Goal: Task Accomplishment & Management: Use online tool/utility

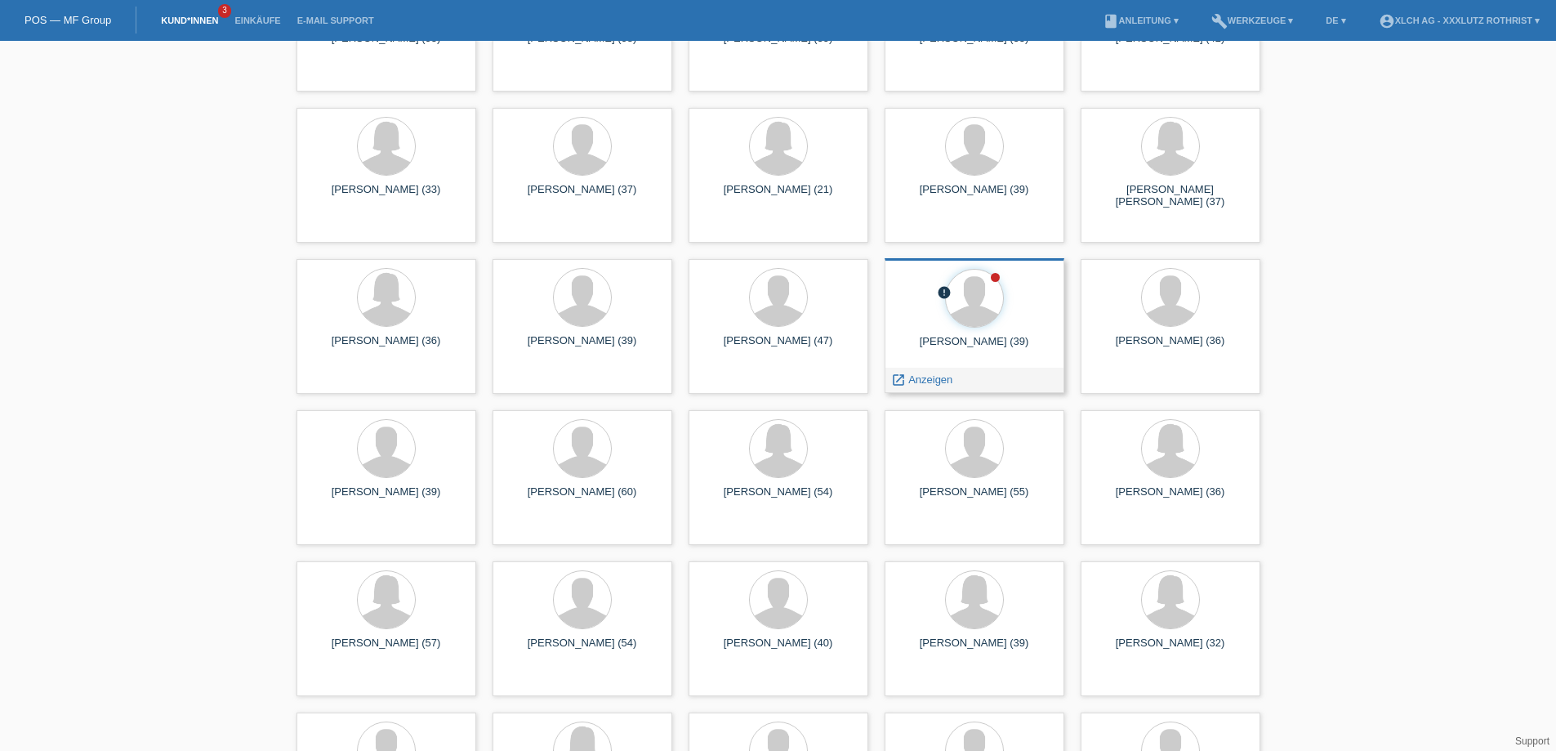
scroll to position [5801, 0]
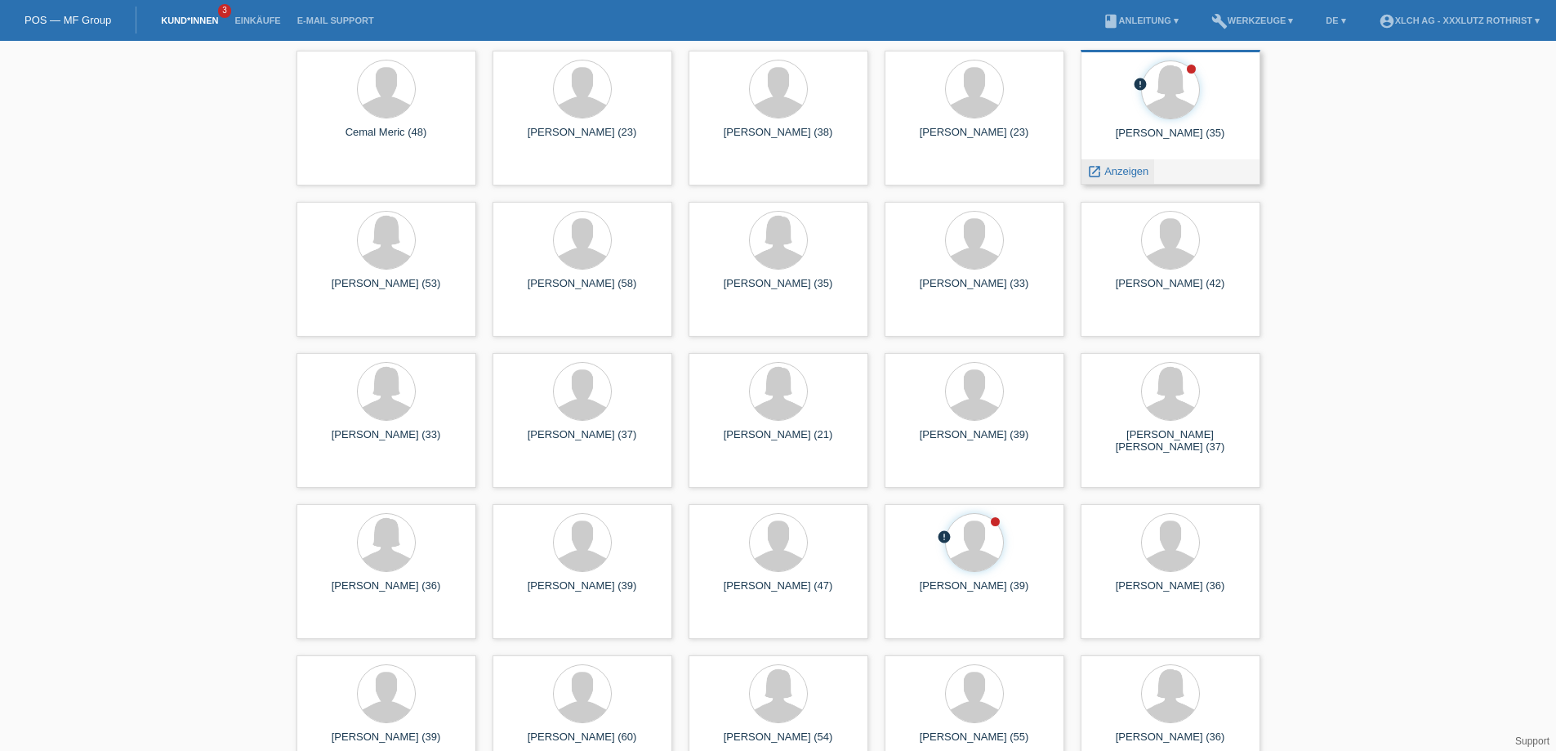
click at [1097, 176] on icon "launch" at bounding box center [1094, 171] width 15 height 15
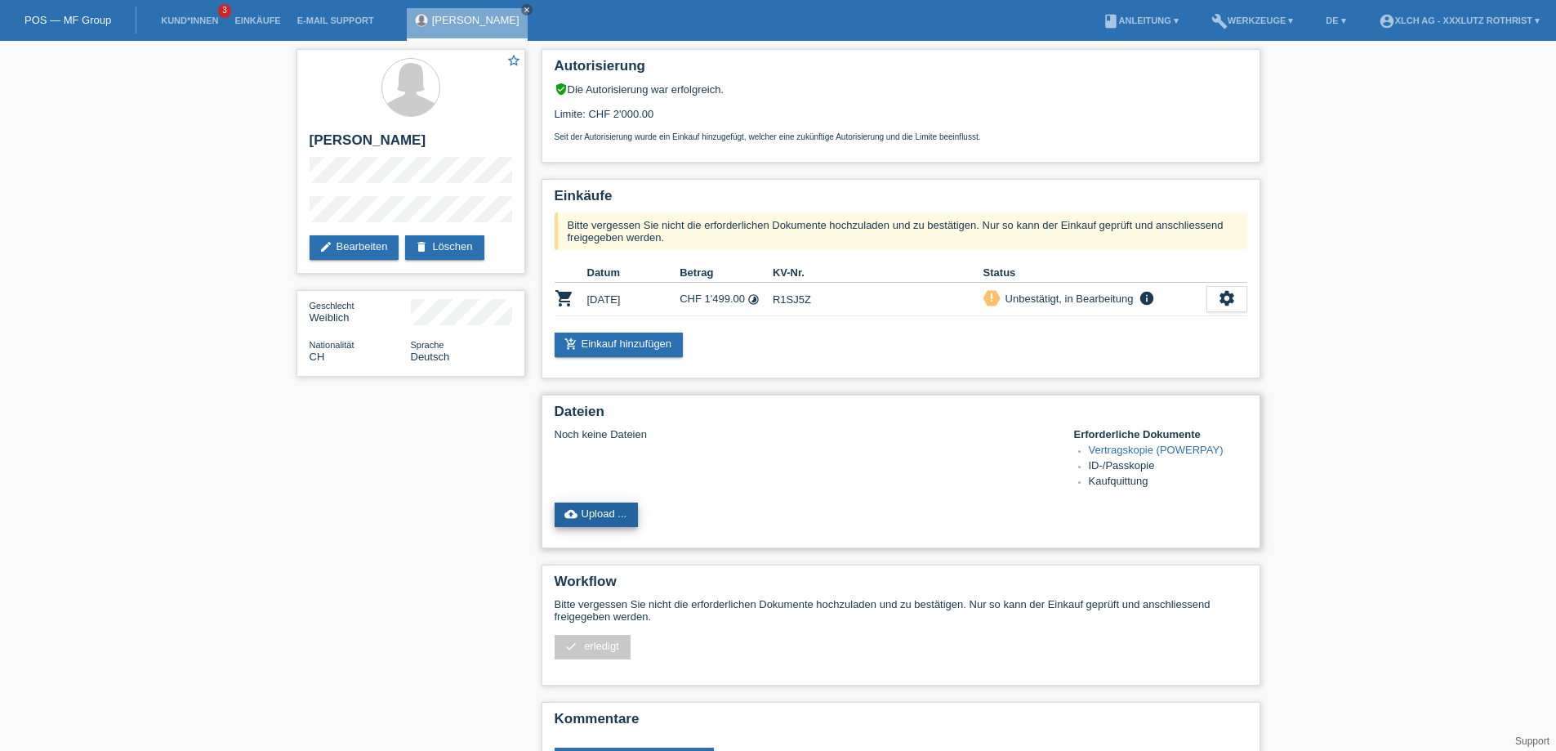
click at [608, 516] on link "cloud_upload Upload ..." at bounding box center [597, 514] width 84 height 25
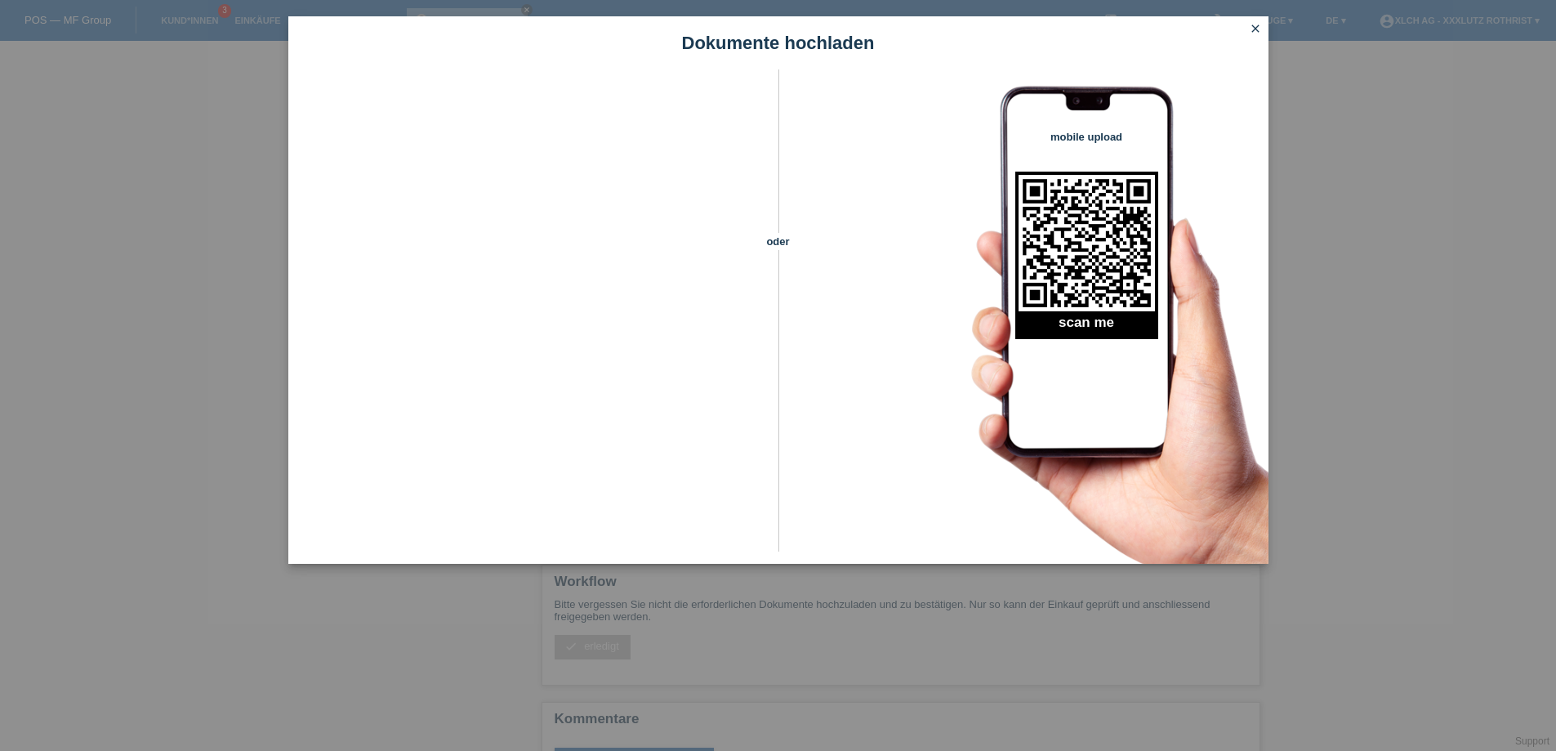
click at [1260, 26] on icon "close" at bounding box center [1255, 28] width 13 height 13
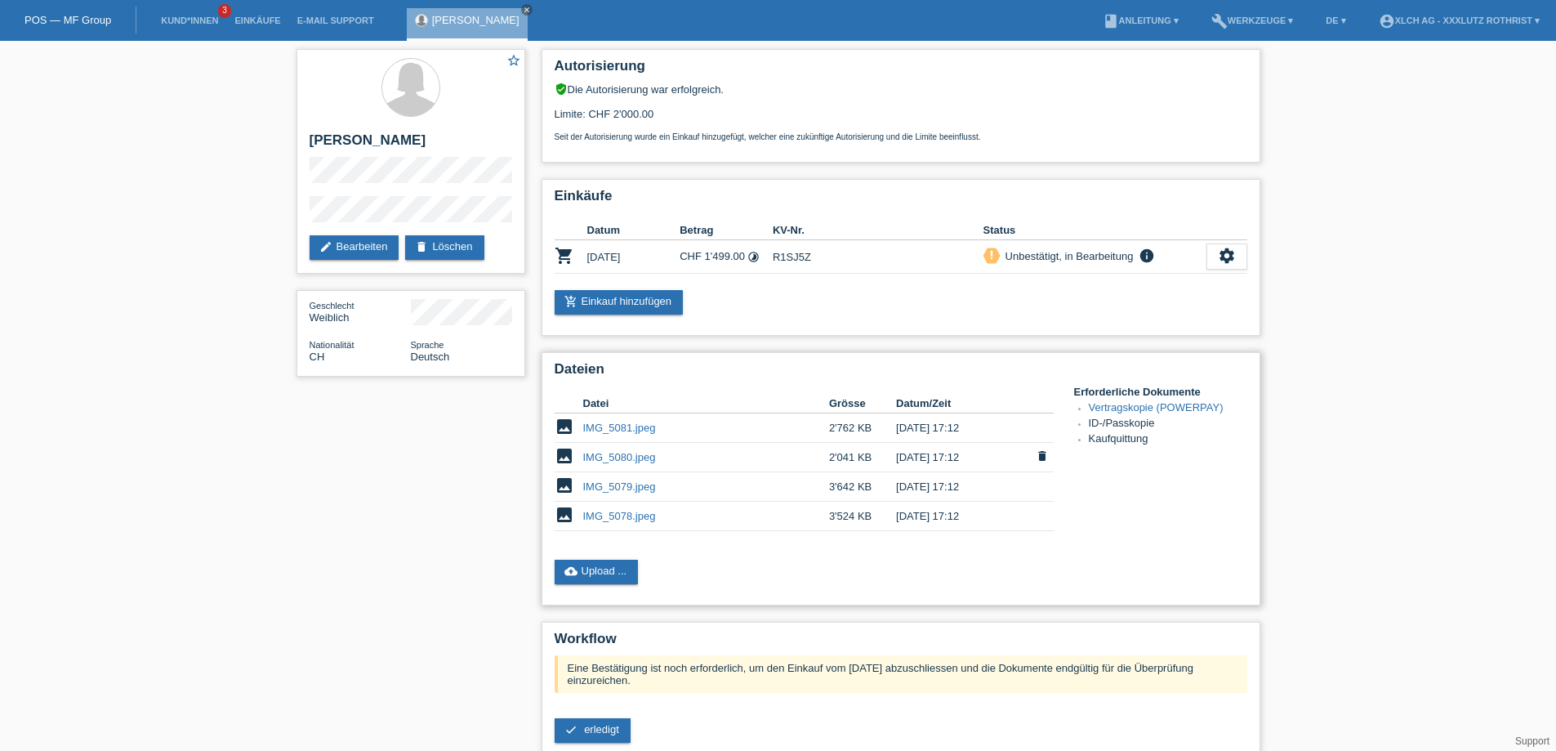
click at [627, 463] on link "IMG_5080.jpeg" at bounding box center [619, 457] width 73 height 12
click at [634, 493] on link "IMG_5079.jpeg" at bounding box center [619, 486] width 73 height 12
click at [628, 520] on link "IMG_5078.jpeg" at bounding box center [619, 516] width 73 height 12
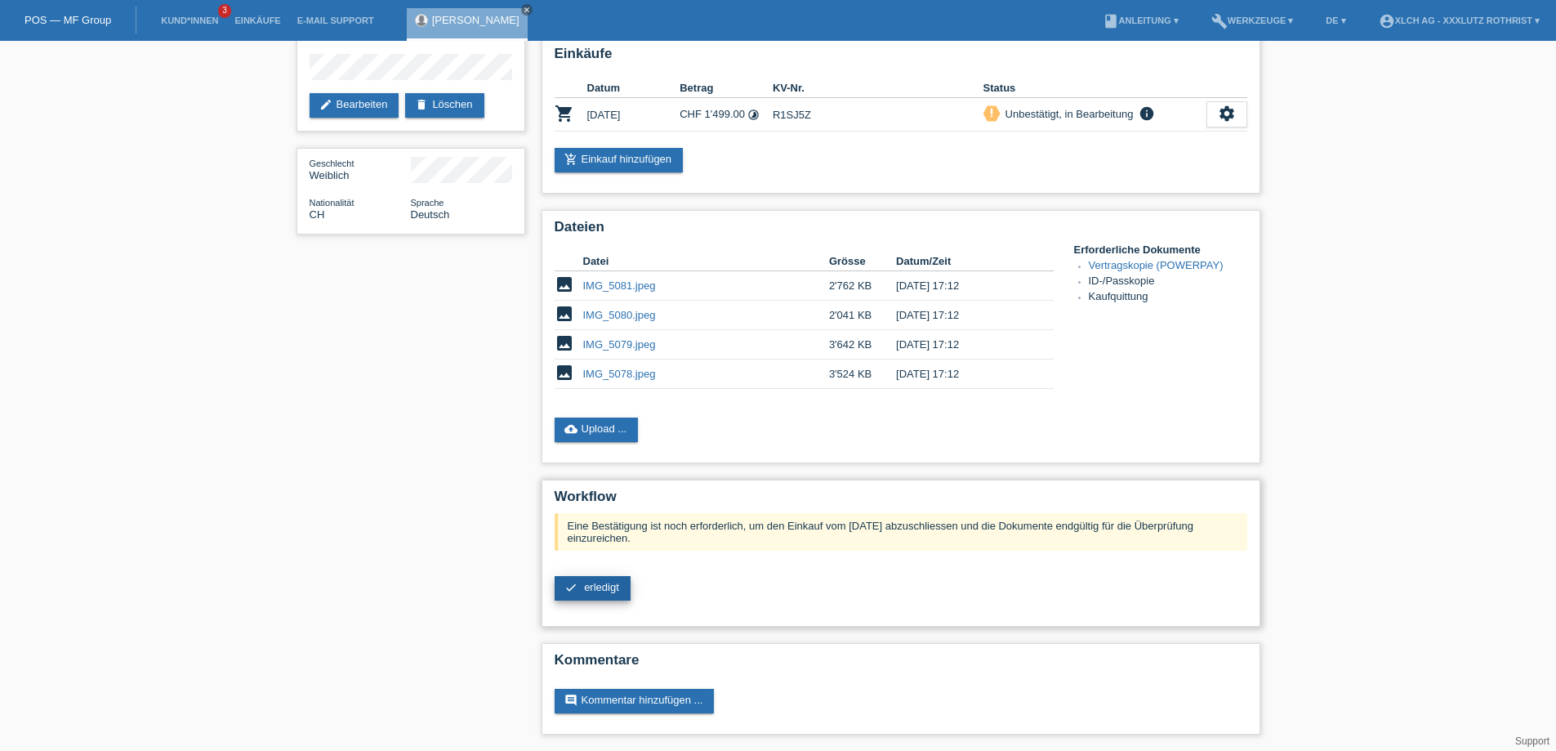
click at [604, 582] on span "erledigt" at bounding box center [601, 587] width 35 height 12
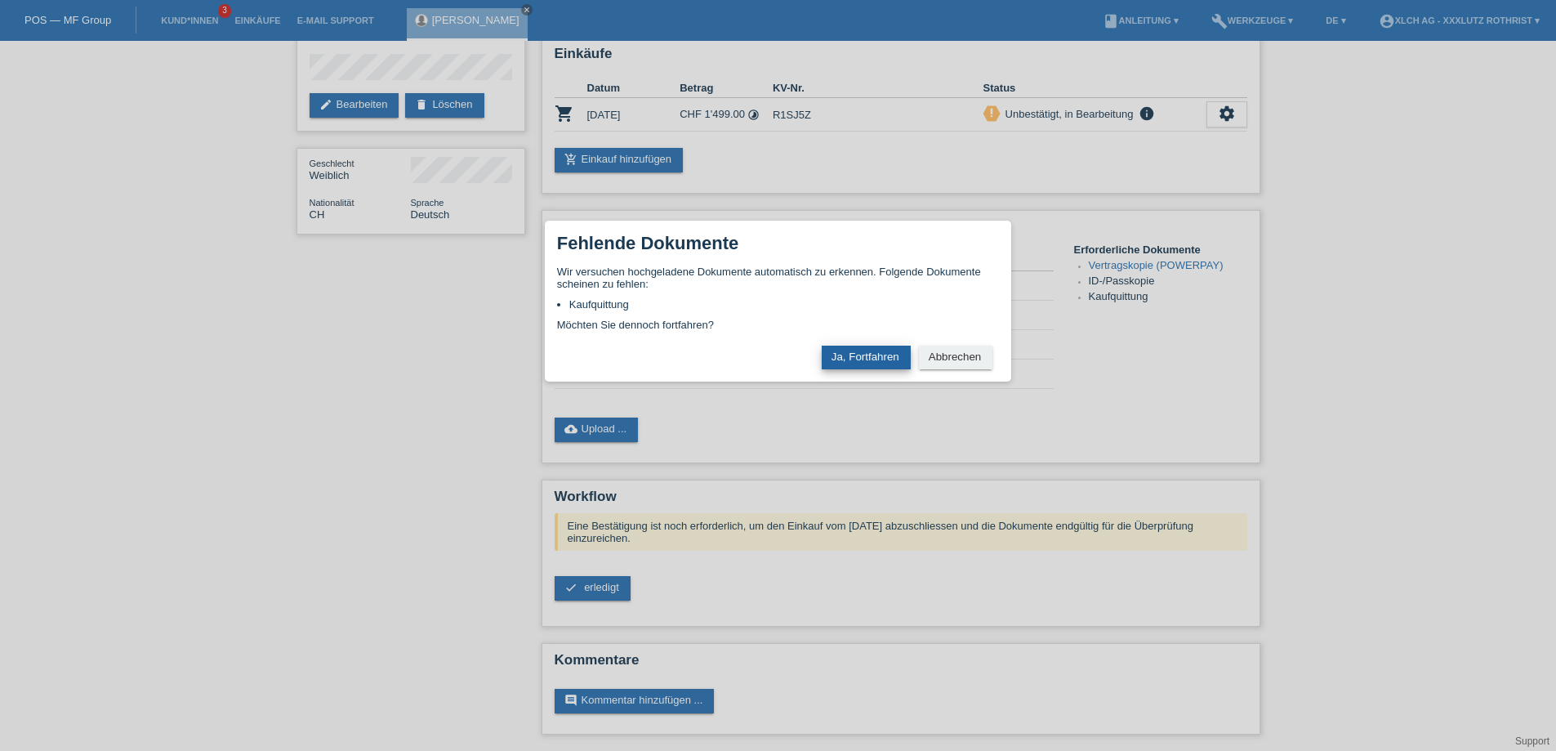
click at [869, 355] on button "Ja, Fortfahren" at bounding box center [866, 358] width 89 height 24
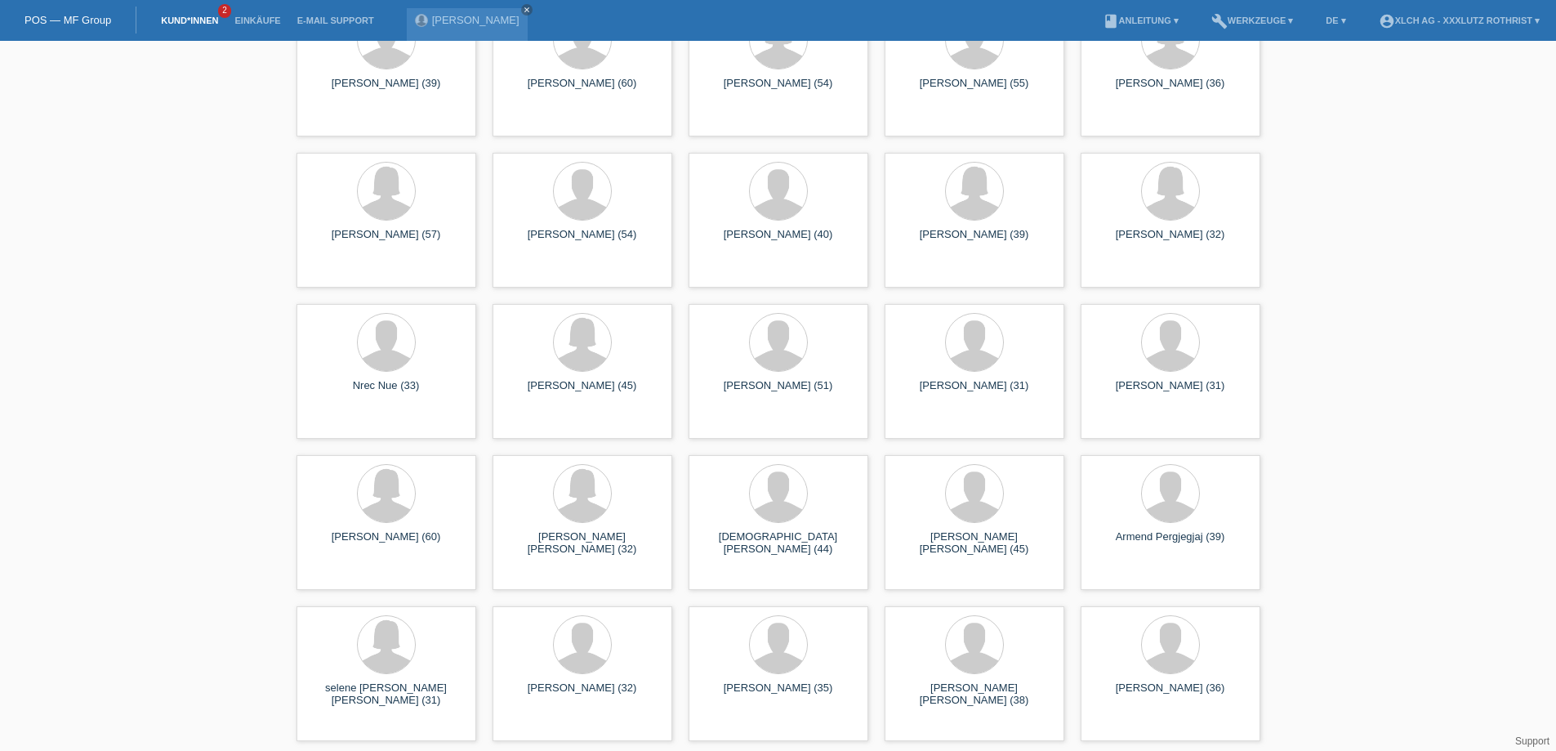
scroll to position [6209, 0]
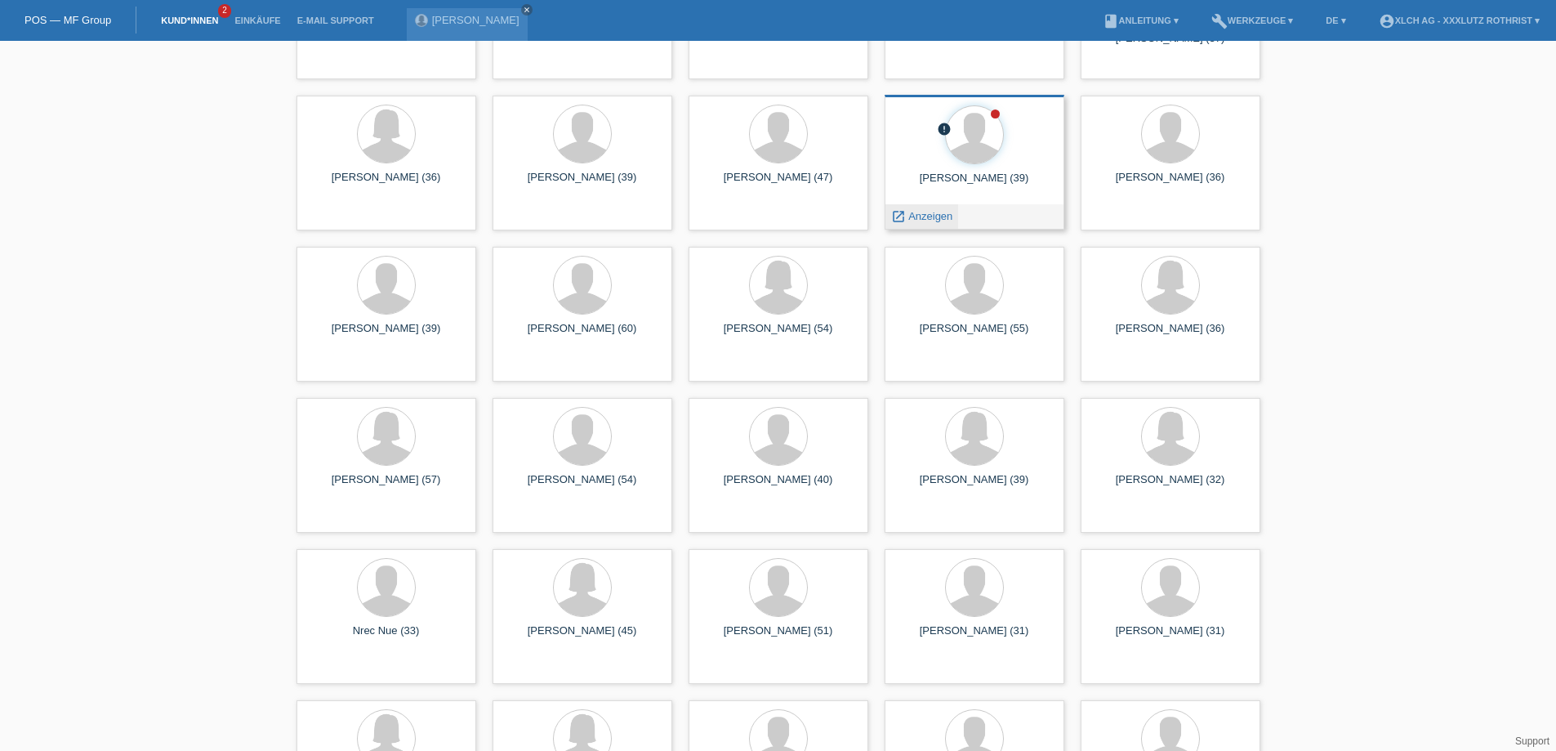
click at [914, 216] on span "Anzeigen" at bounding box center [931, 216] width 44 height 12
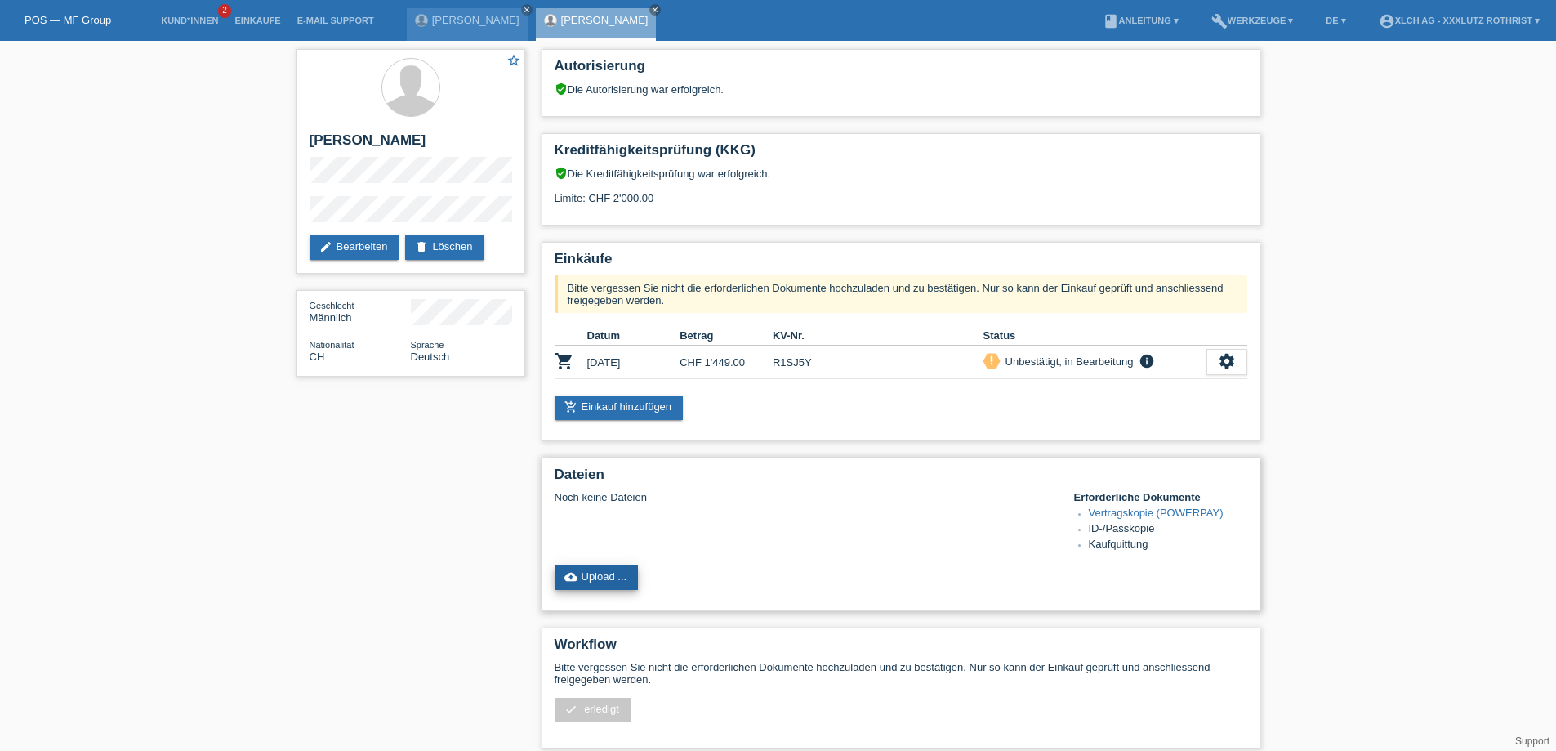
click at [605, 583] on link "cloud_upload Upload ..." at bounding box center [597, 577] width 84 height 25
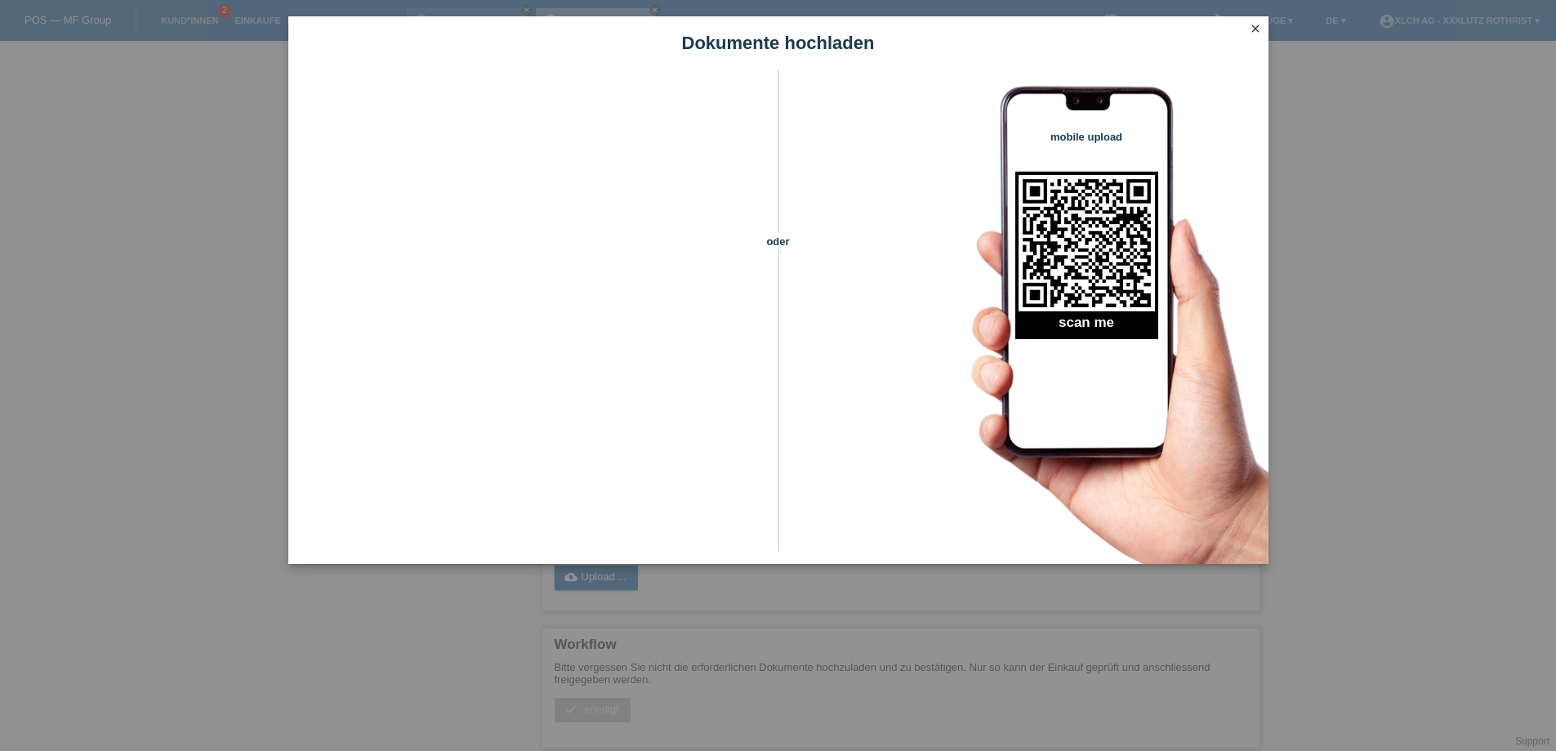
click at [1251, 29] on icon "close" at bounding box center [1255, 28] width 13 height 13
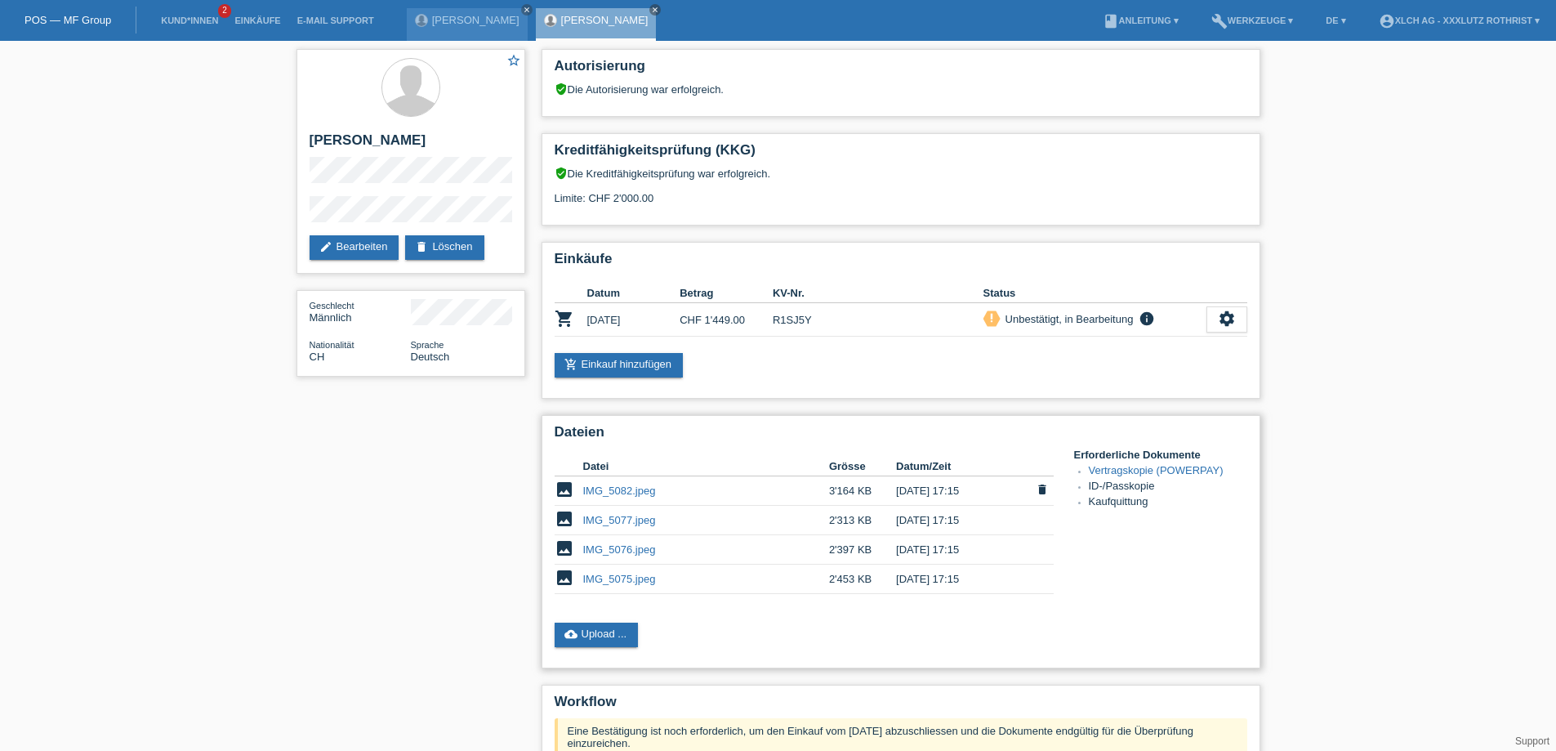
click at [632, 497] on link "IMG_5082.jpeg" at bounding box center [619, 490] width 73 height 12
click at [613, 520] on link "IMG_5077.jpeg" at bounding box center [619, 520] width 73 height 12
click at [619, 553] on link "IMG_5076.jpeg" at bounding box center [619, 549] width 73 height 12
click at [634, 593] on td "IMG_5075.jpeg" at bounding box center [706, 579] width 246 height 29
click at [632, 583] on link "IMG_5075.jpeg" at bounding box center [619, 579] width 73 height 12
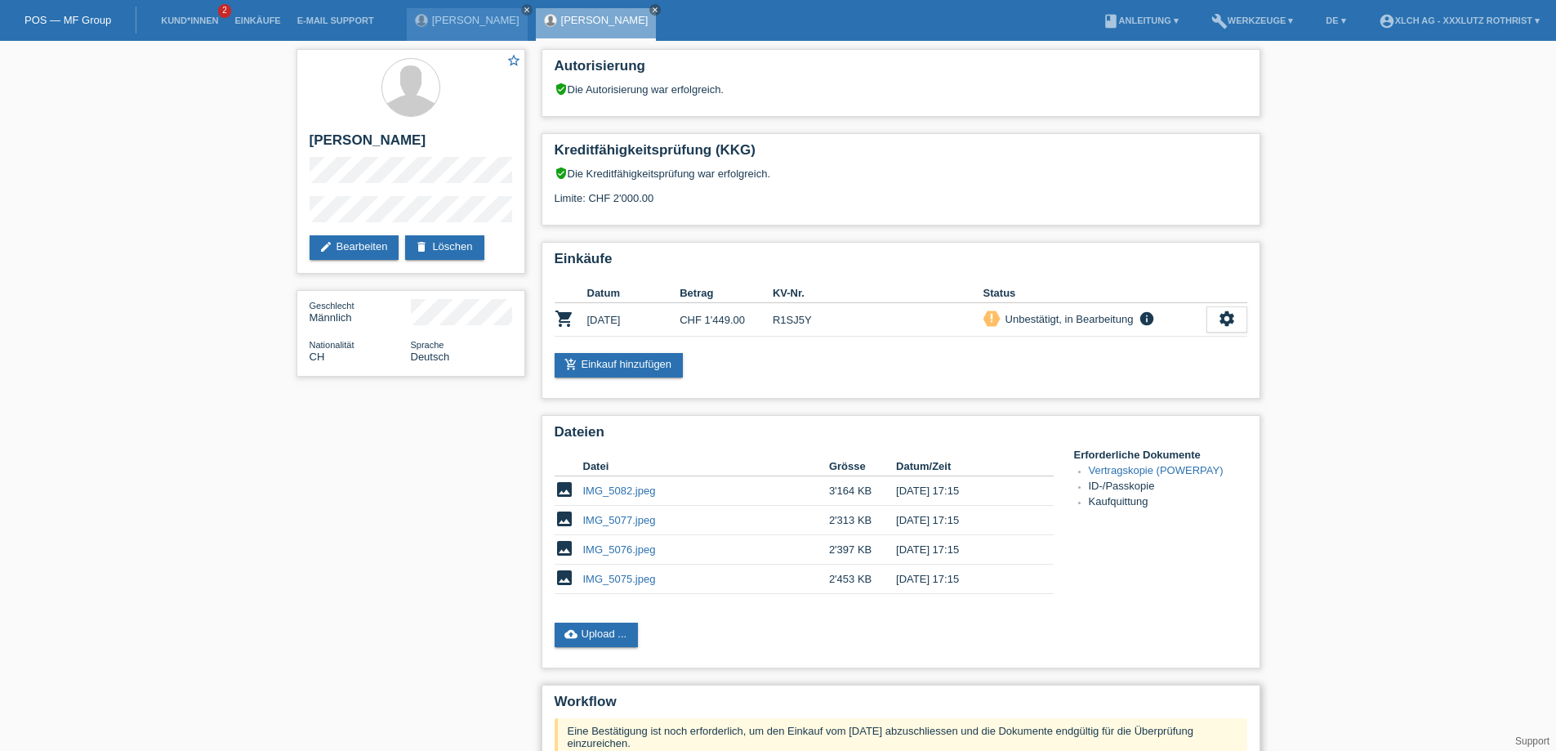
scroll to position [217, 0]
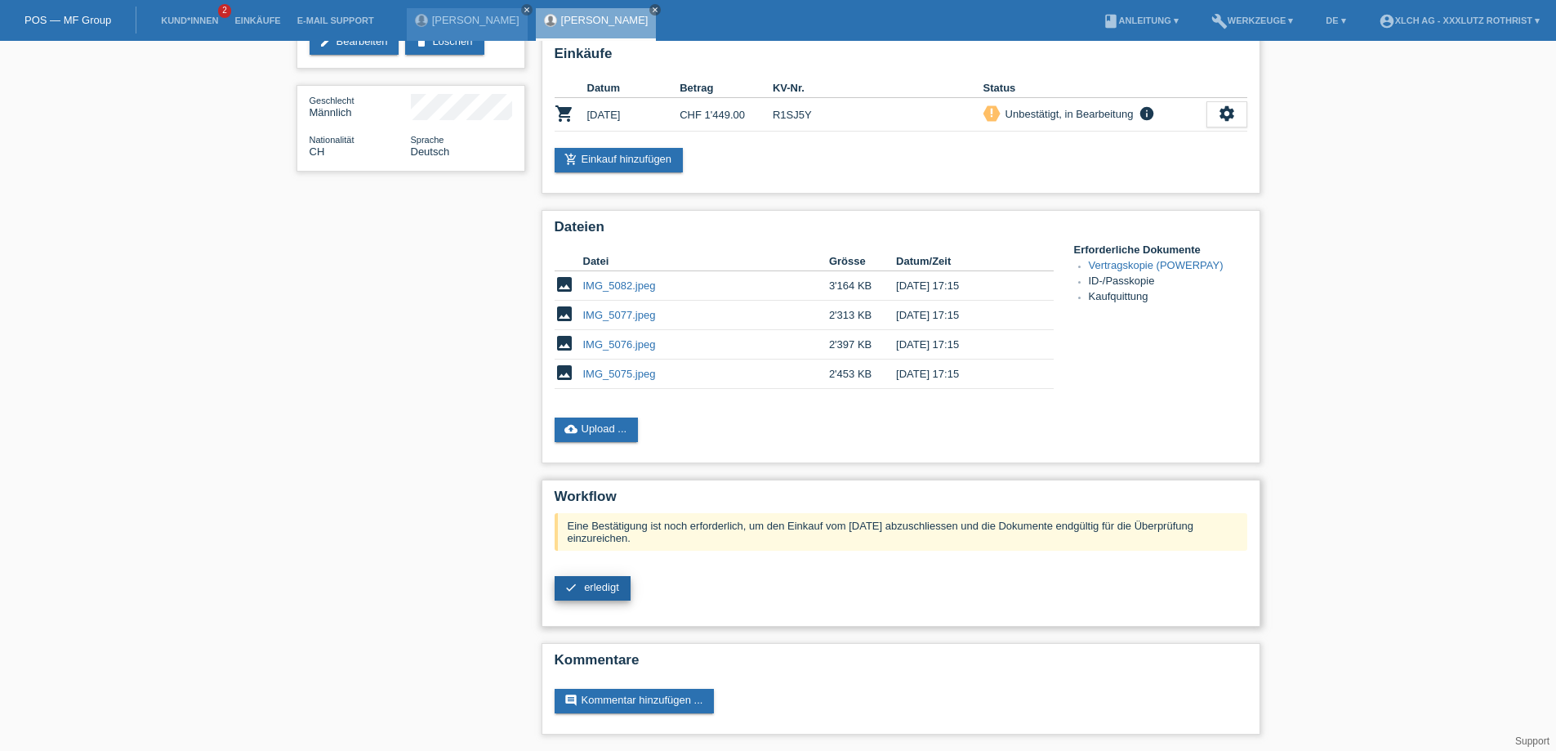
click at [596, 587] on span "erledigt" at bounding box center [601, 587] width 35 height 12
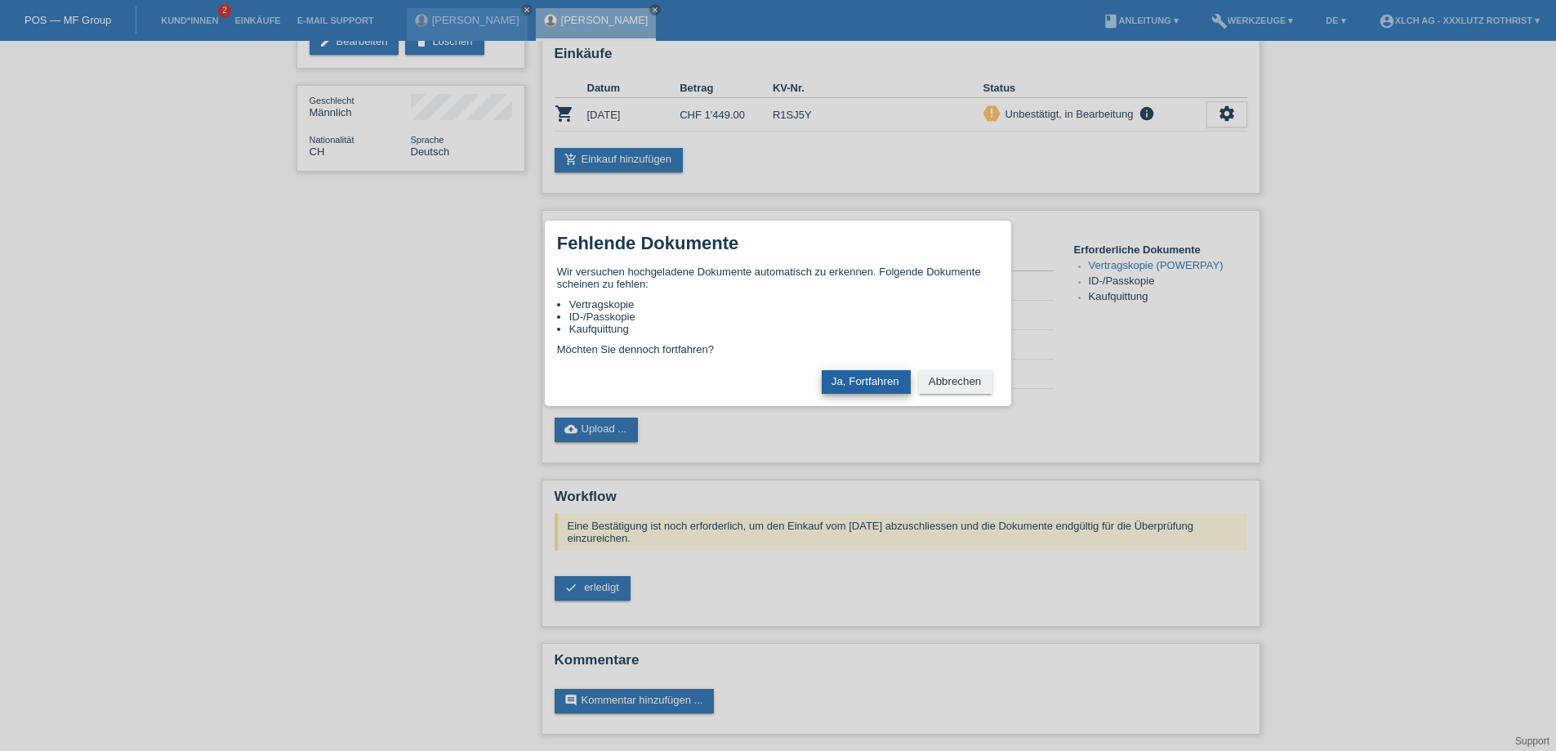
click at [869, 380] on button "Ja, Fortfahren" at bounding box center [866, 382] width 89 height 24
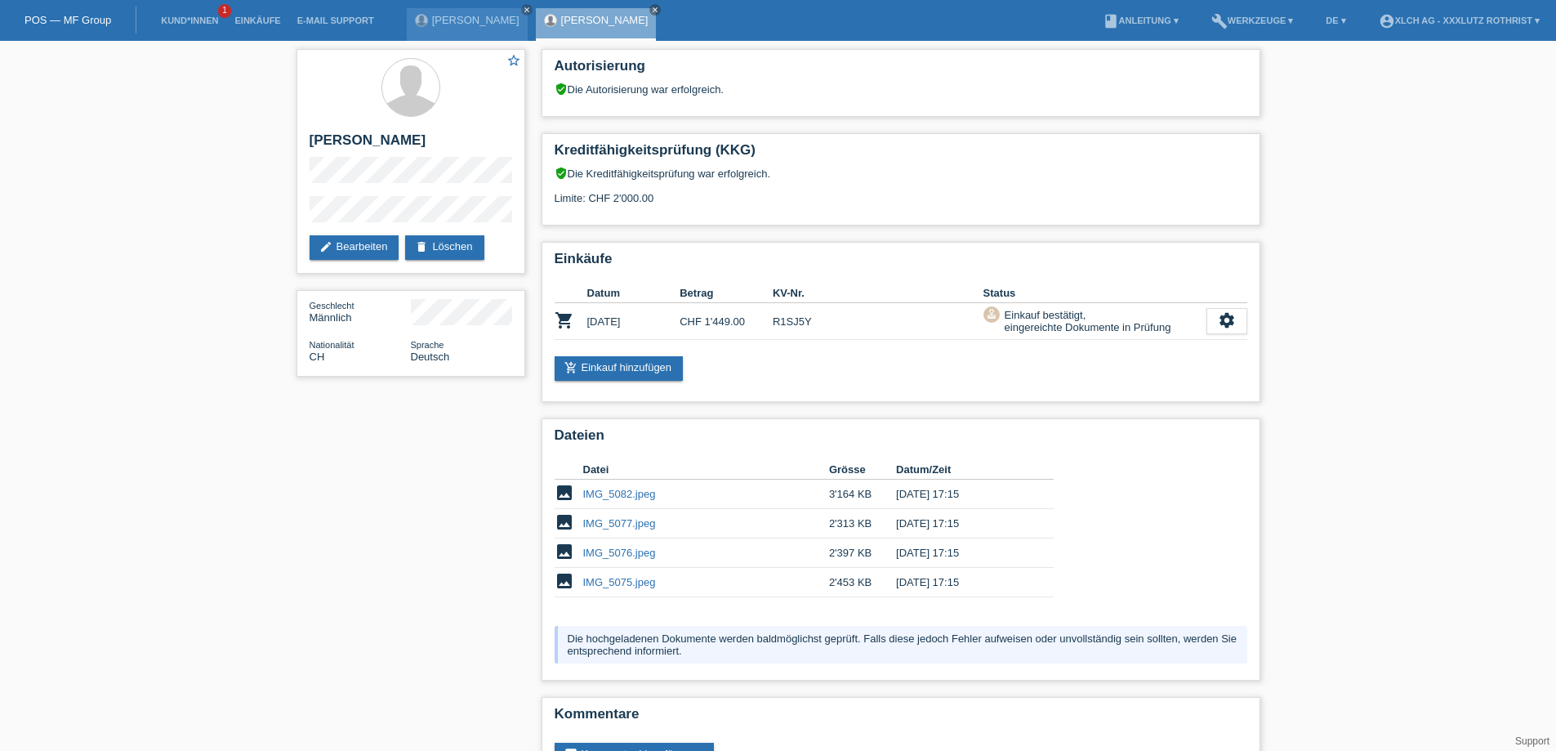
scroll to position [65, 0]
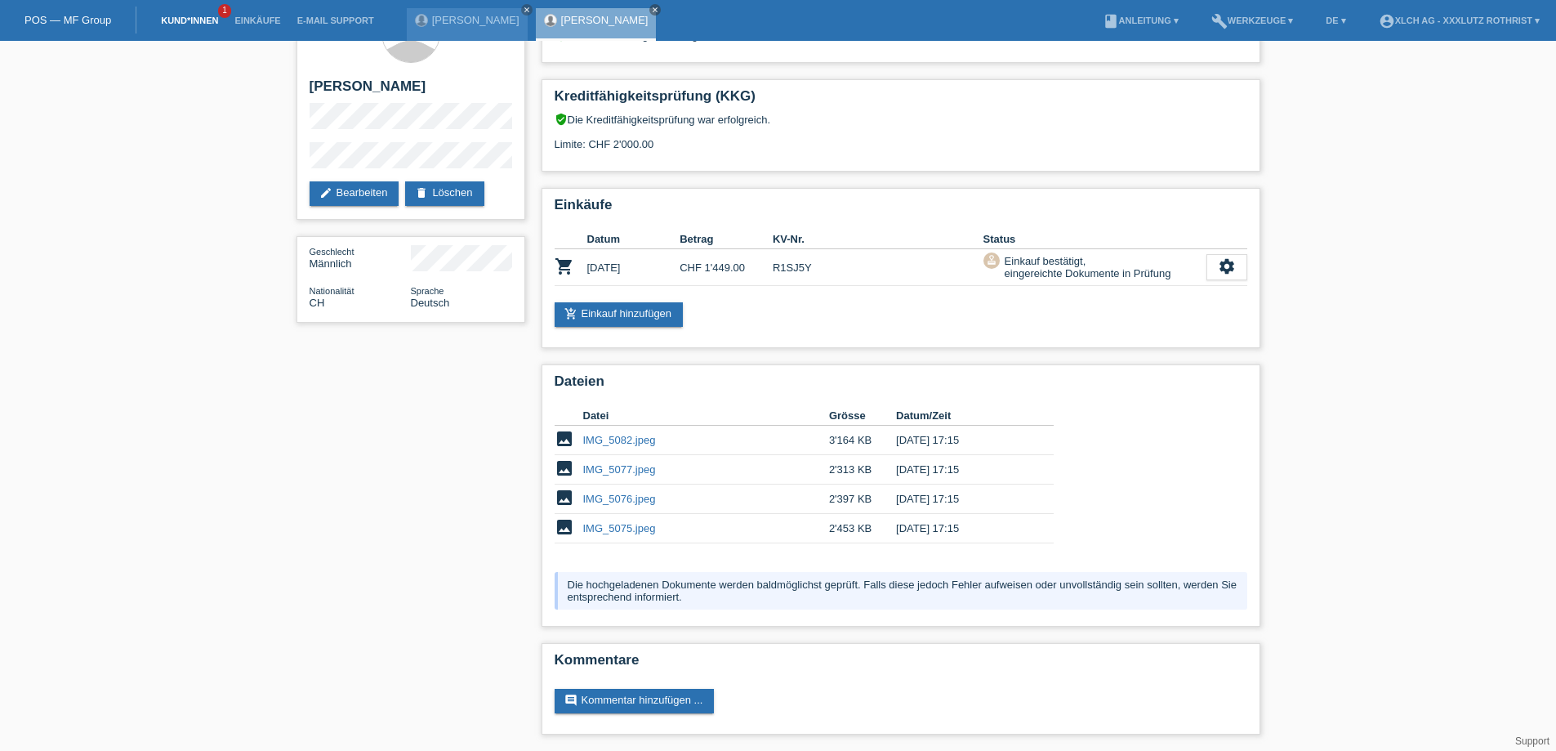
click at [179, 20] on link "Kund*innen" at bounding box center [190, 21] width 74 height 10
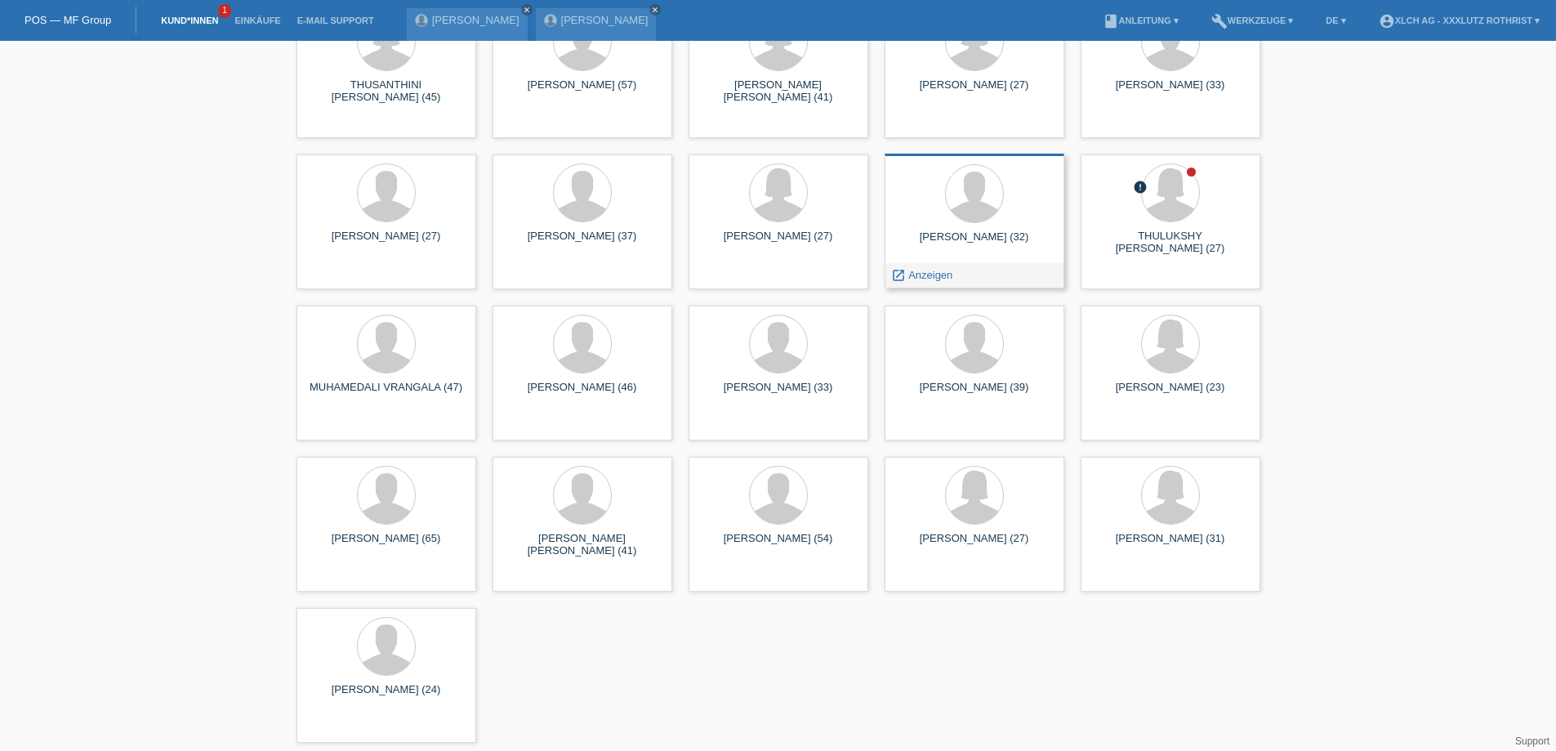
scroll to position [8544, 0]
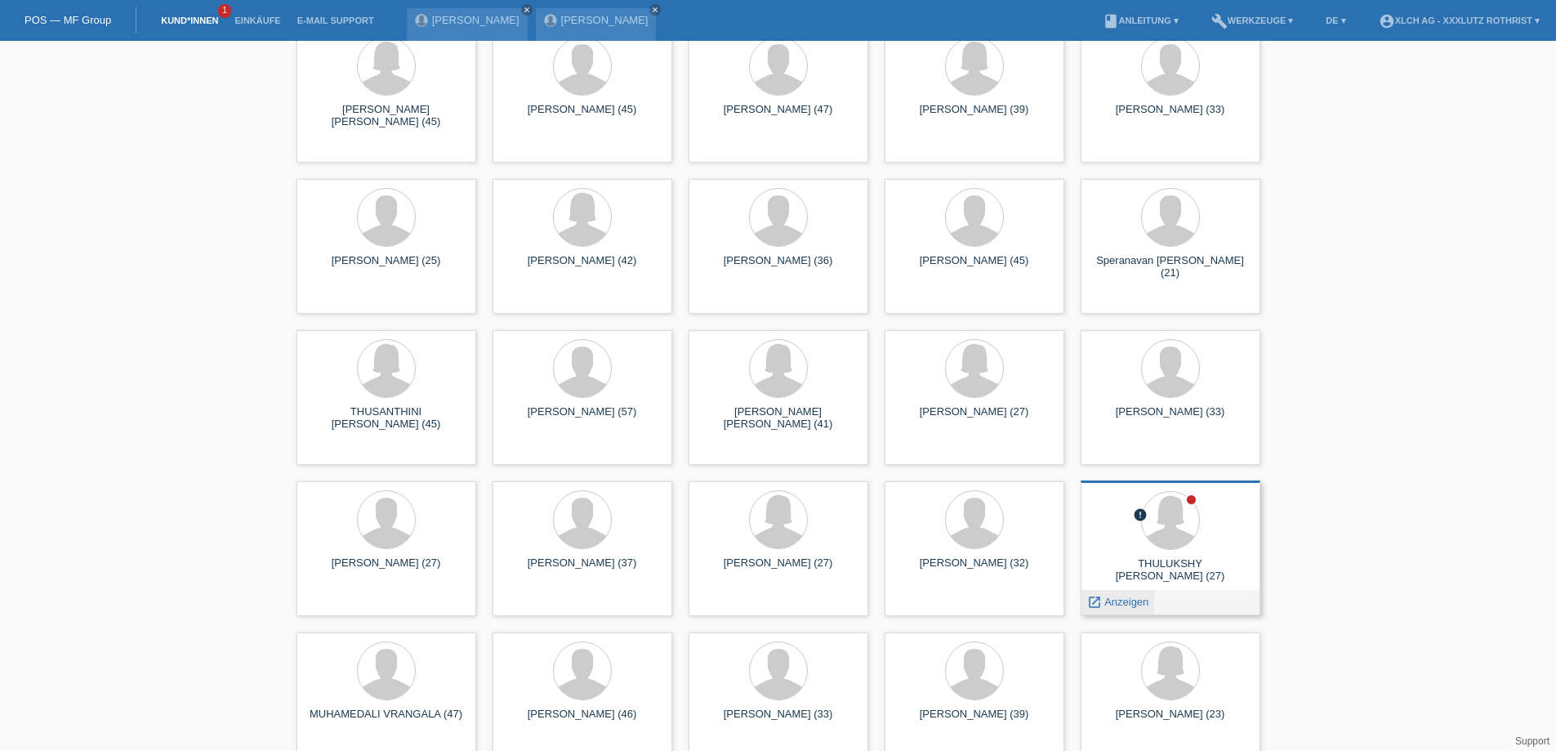
click at [1093, 601] on icon "launch" at bounding box center [1094, 602] width 15 height 15
